Goal: Find specific page/section: Find specific page/section

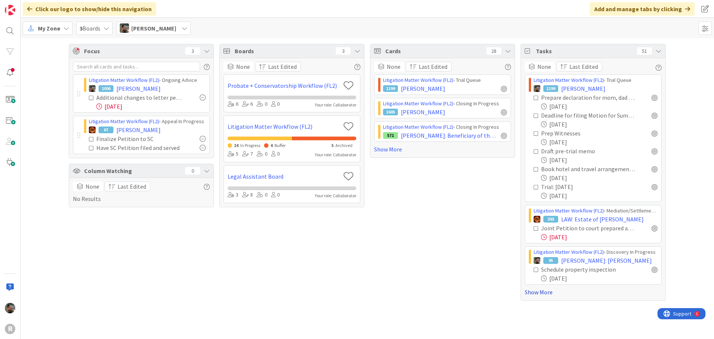
click at [532, 294] on link "Show More" at bounding box center [593, 292] width 137 height 9
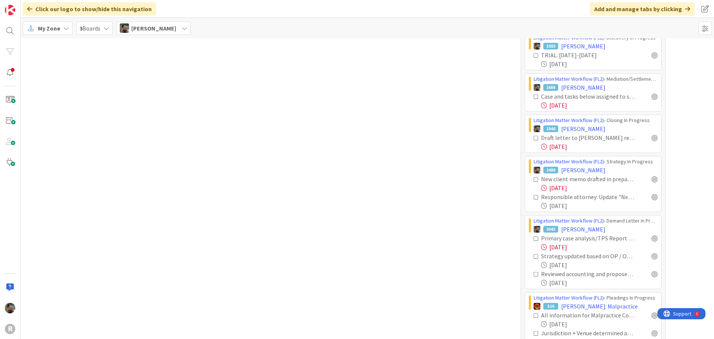
scroll to position [595, 0]
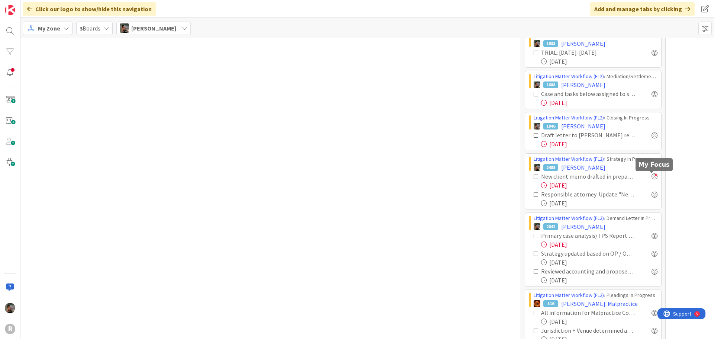
click at [652, 177] on div at bounding box center [655, 176] width 6 height 6
click at [652, 196] on div at bounding box center [655, 194] width 6 height 6
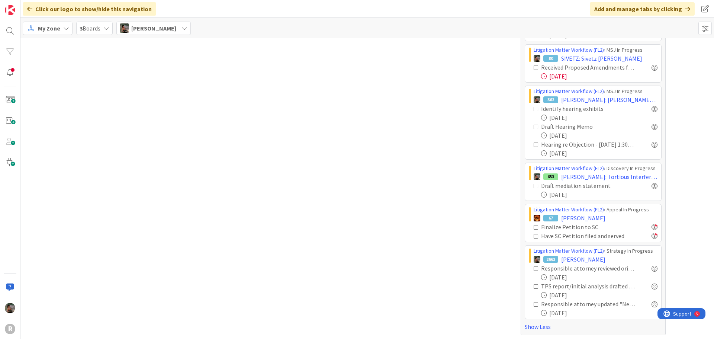
scroll to position [1168, 0]
click at [654, 234] on div at bounding box center [655, 234] width 6 height 6
click at [652, 234] on div at bounding box center [655, 234] width 6 height 6
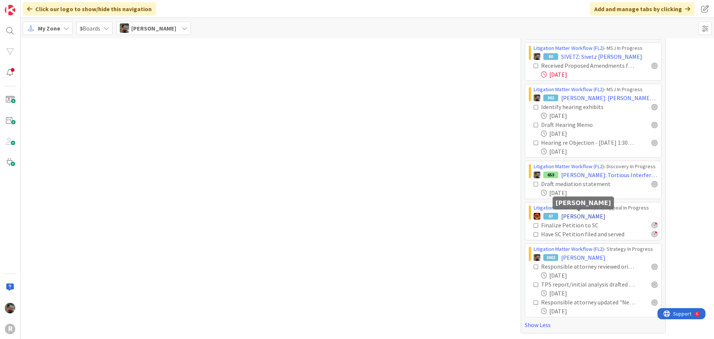
click at [578, 218] on span "[PERSON_NAME]" at bounding box center [583, 216] width 44 height 9
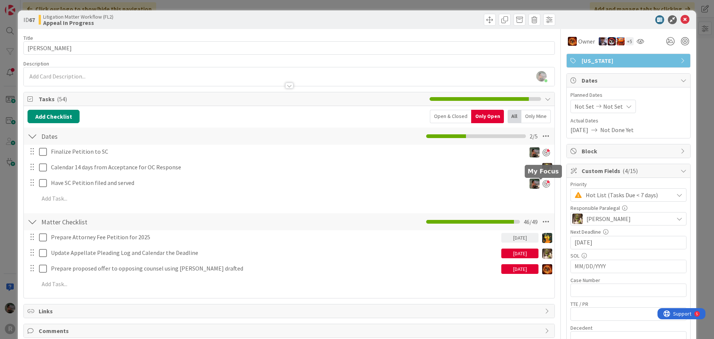
click at [543, 185] on div at bounding box center [546, 183] width 7 height 7
click at [682, 20] on icon at bounding box center [685, 19] width 9 height 9
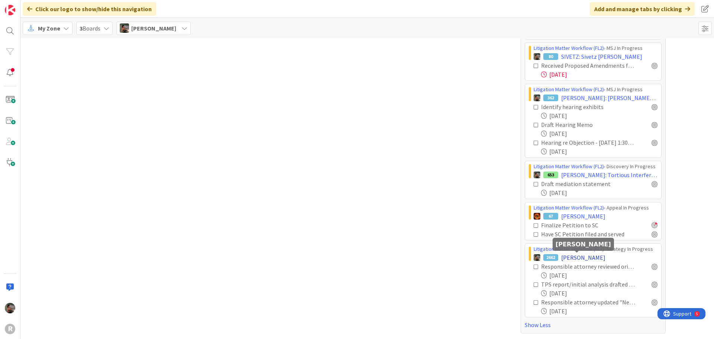
click at [575, 259] on span "[PERSON_NAME]" at bounding box center [583, 257] width 44 height 9
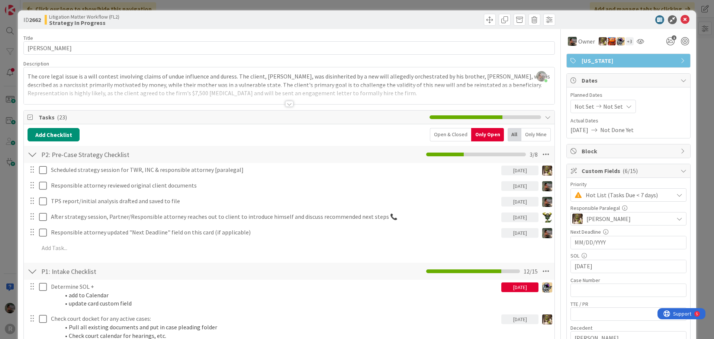
click at [283, 100] on div at bounding box center [289, 94] width 531 height 19
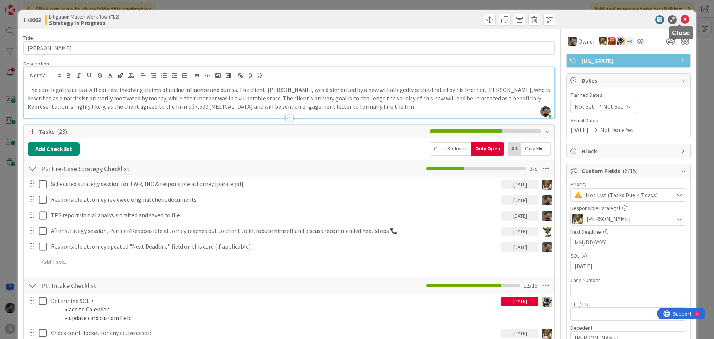
click at [681, 22] on icon at bounding box center [685, 19] width 9 height 9
